Goal: Transaction & Acquisition: Purchase product/service

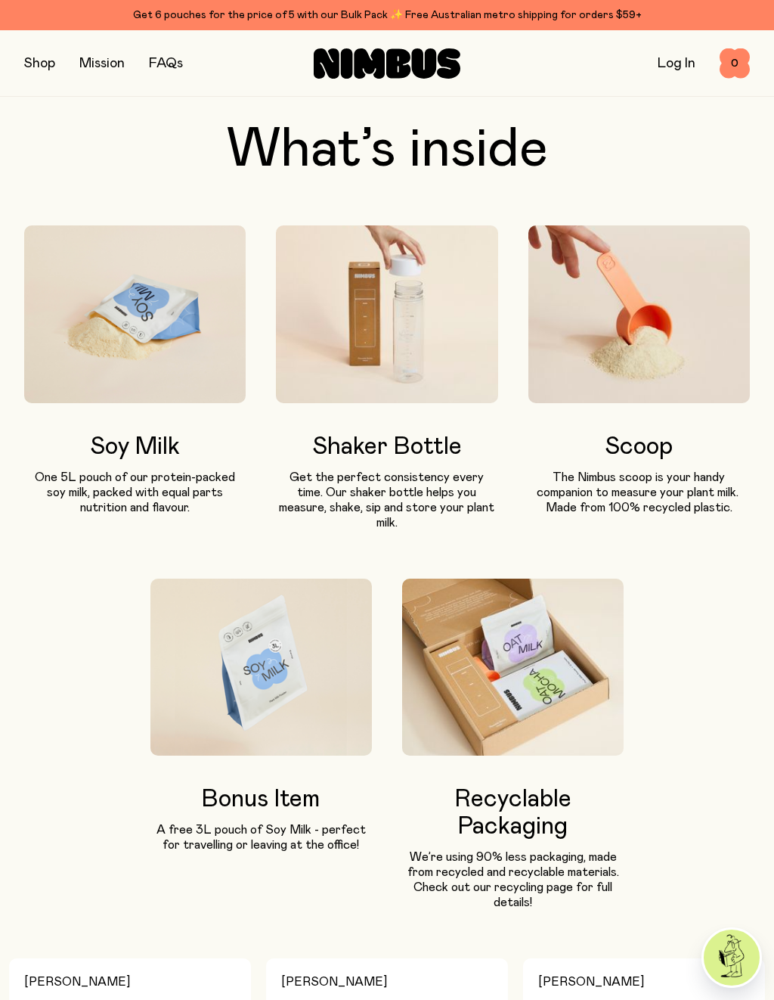
scroll to position [653, 0]
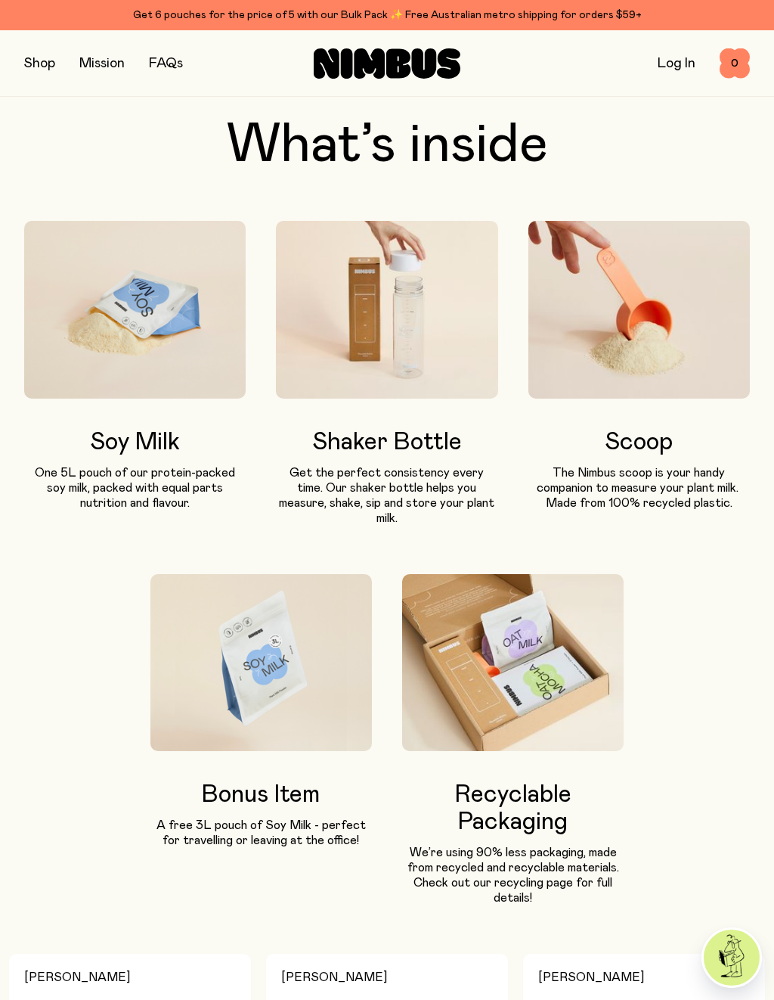
click at [139, 333] on img at bounding box center [135, 310] width 222 height 178
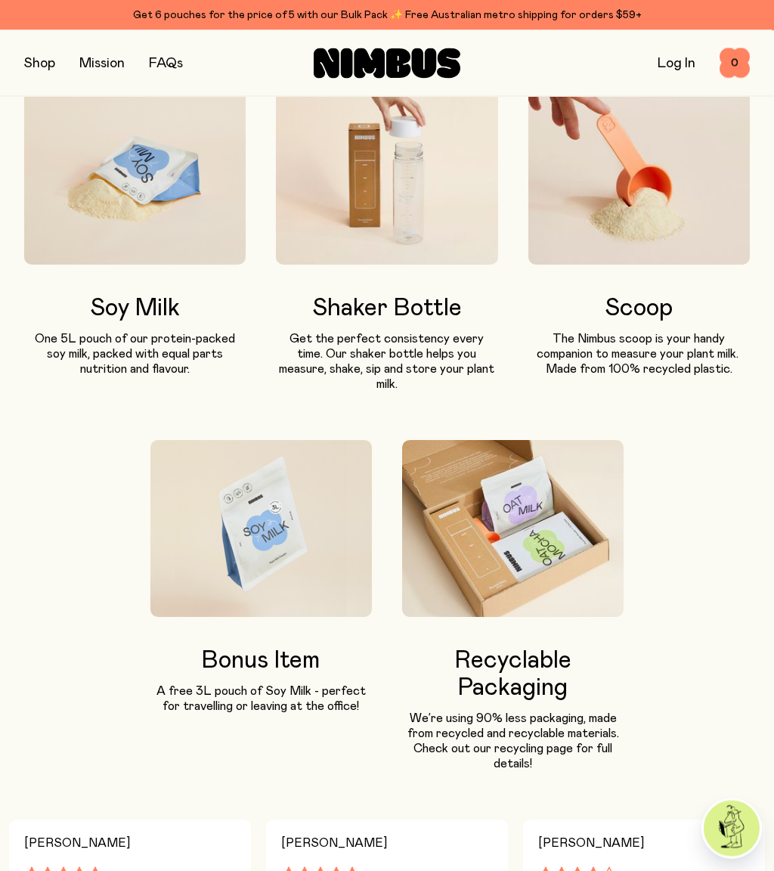
scroll to position [787, 0]
click at [141, 314] on h3 "Soy Milk" at bounding box center [135, 308] width 222 height 27
click at [160, 188] on img at bounding box center [135, 176] width 222 height 178
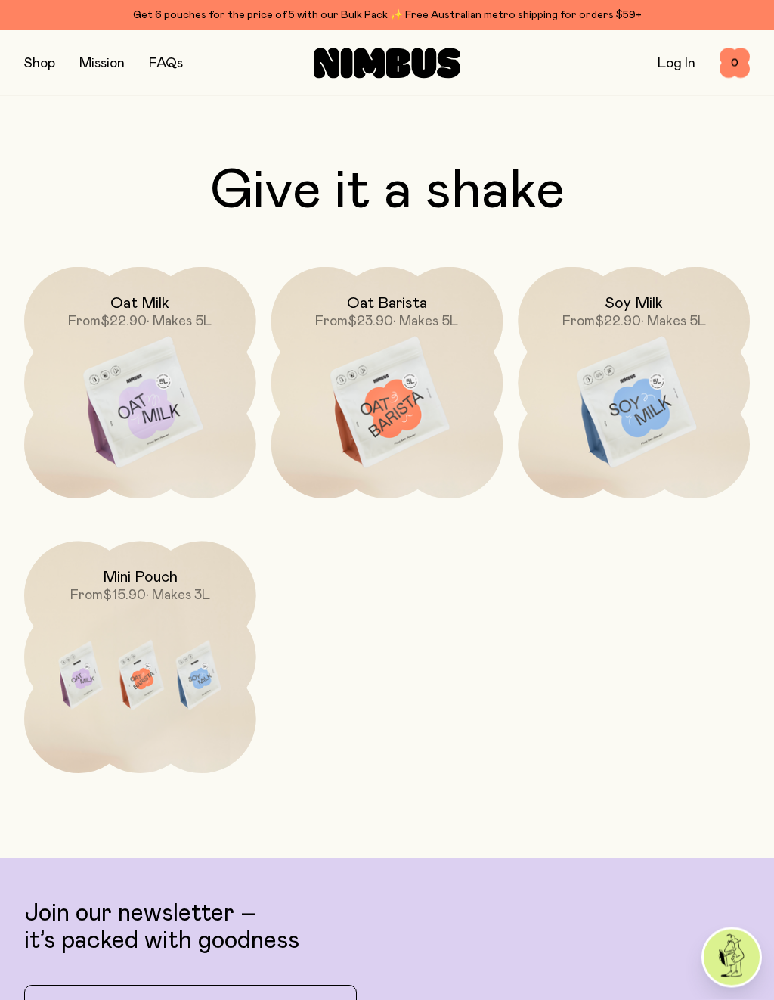
scroll to position [4067, 0]
click at [660, 89] on div "Shop Mission FAQs Log In 0 0" at bounding box center [387, 63] width 726 height 66
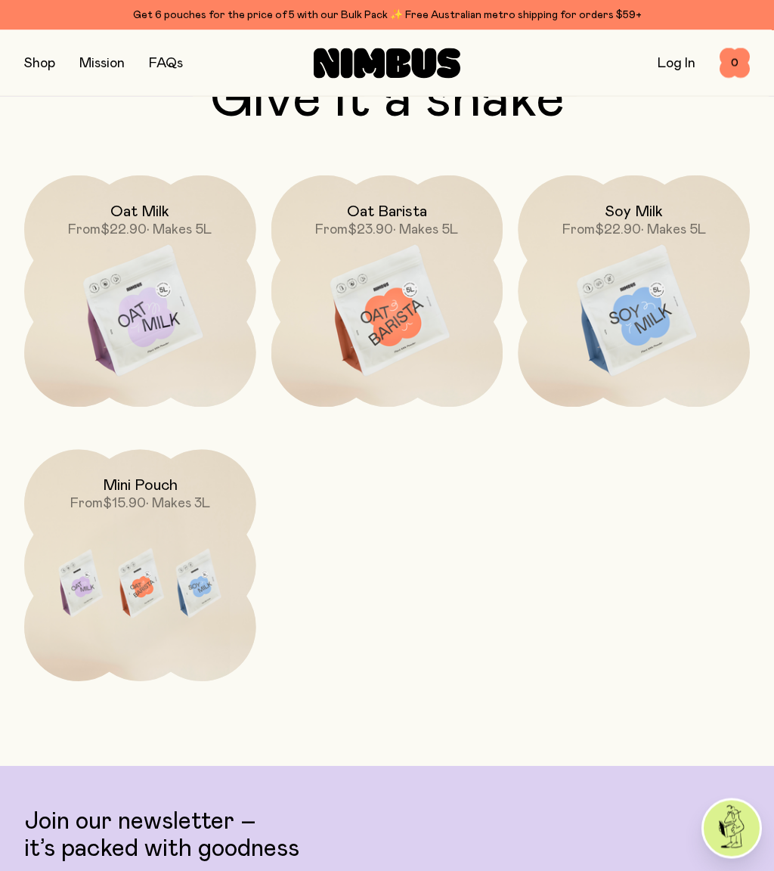
scroll to position [4159, 0]
click at [656, 221] on span "From $22.90 • Makes 5L" at bounding box center [635, 230] width 144 height 18
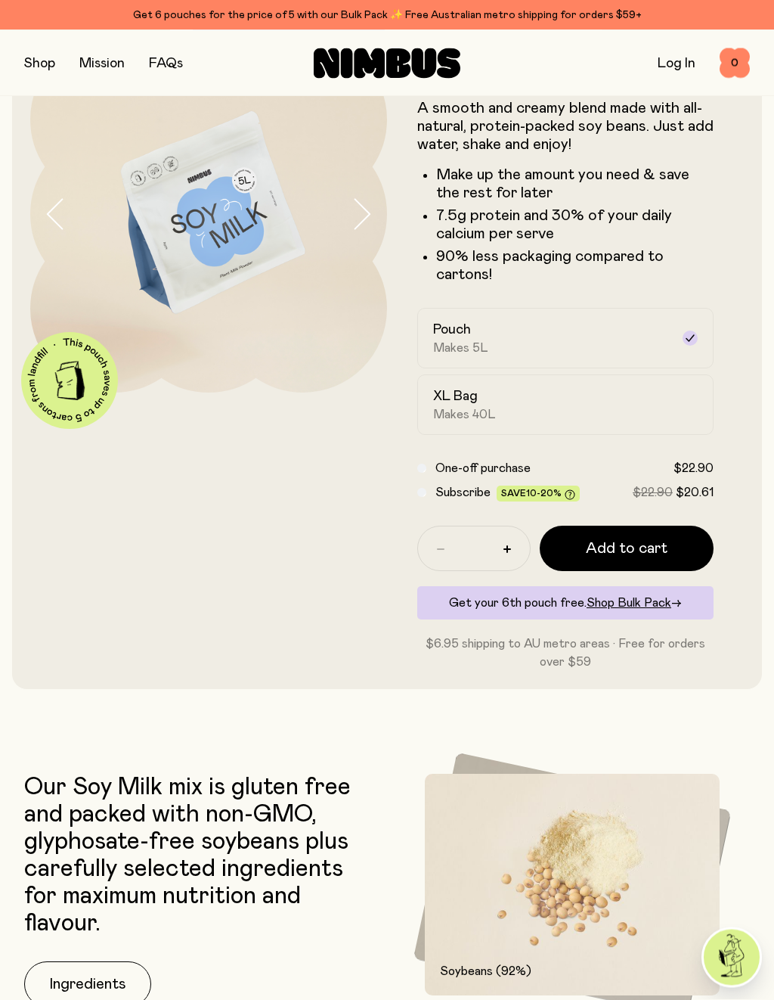
scroll to position [92, 0]
click at [472, 378] on label "XL Bag Makes 40L" at bounding box center [565, 404] width 296 height 61
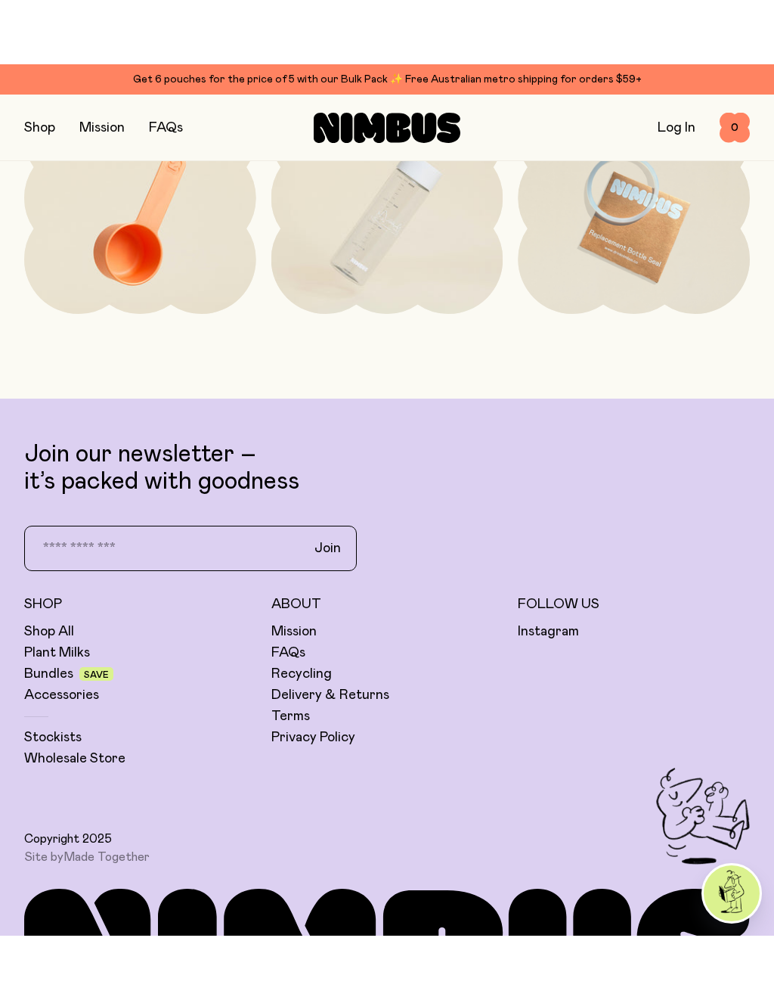
scroll to position [3506, 0]
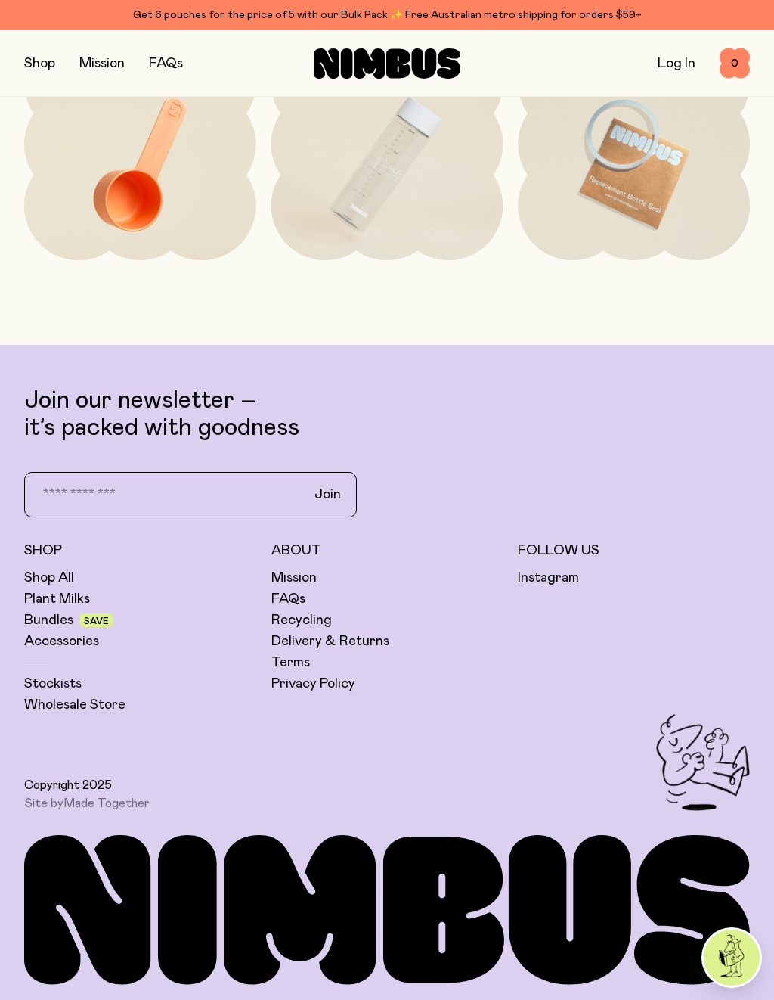
click at [39, 48] on div "Shop Mission FAQs Log In 0 0" at bounding box center [387, 63] width 726 height 66
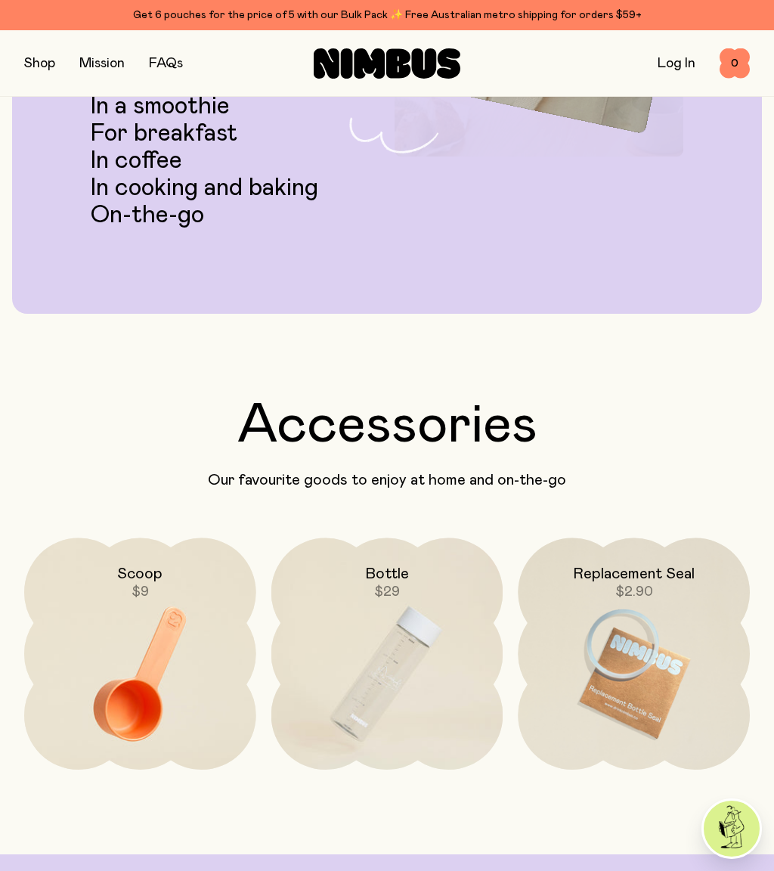
scroll to position [2995, 0]
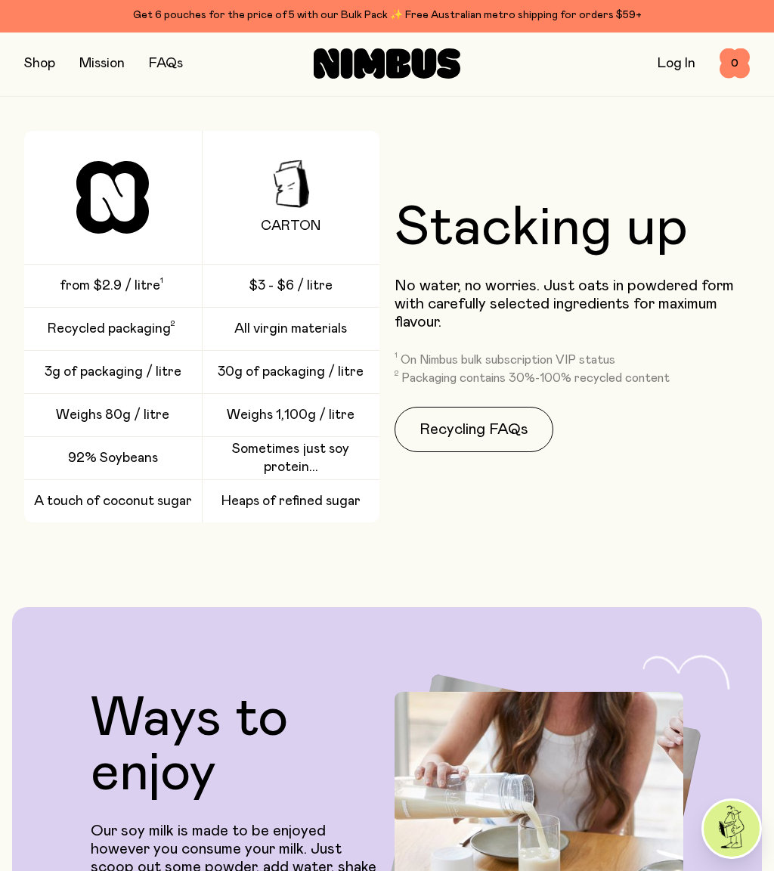
scroll to position [4159, 0]
